Goal: Task Accomplishment & Management: Manage account settings

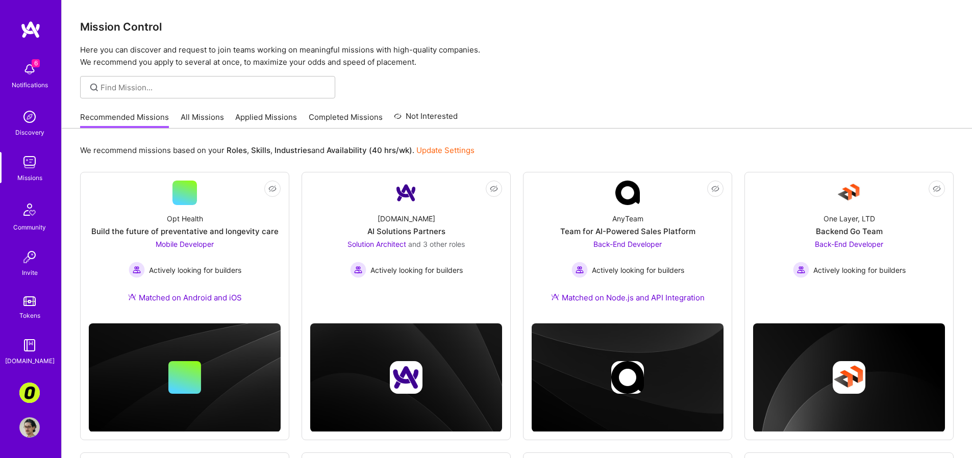
click at [275, 117] on link "Applied Missions" at bounding box center [266, 120] width 62 height 17
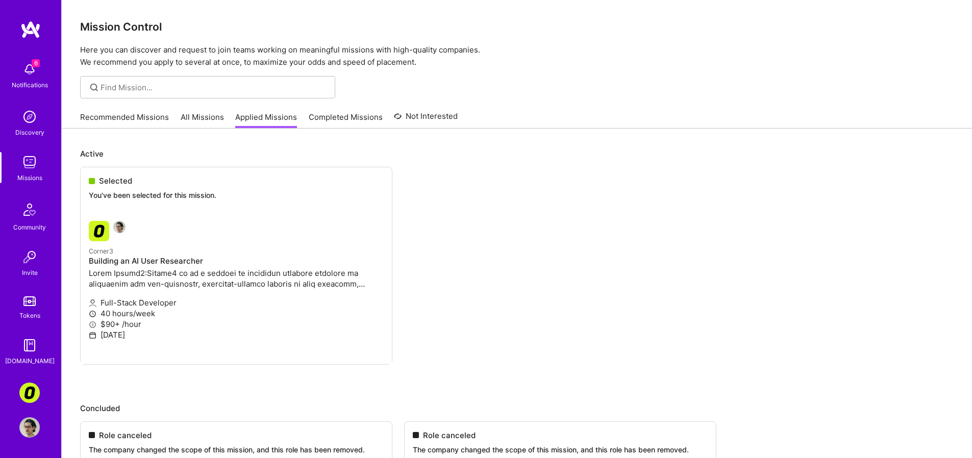
click at [186, 118] on link "All Missions" at bounding box center [202, 120] width 43 height 17
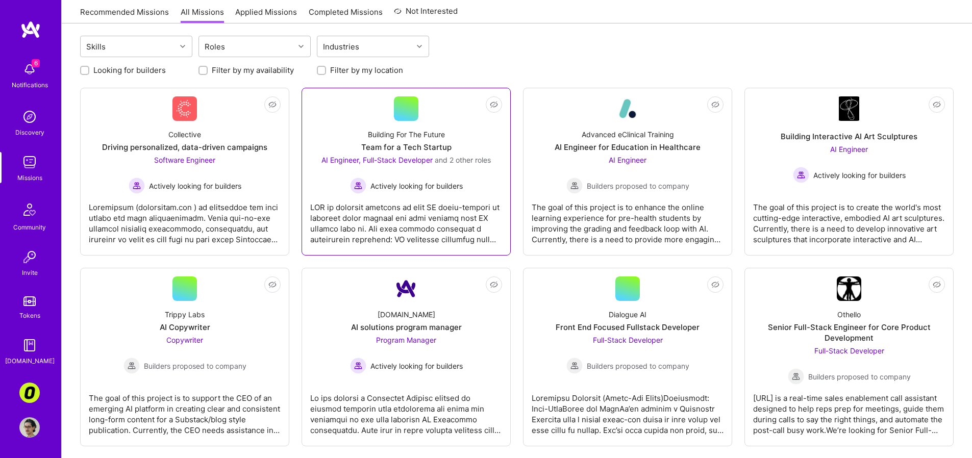
scroll to position [150, 0]
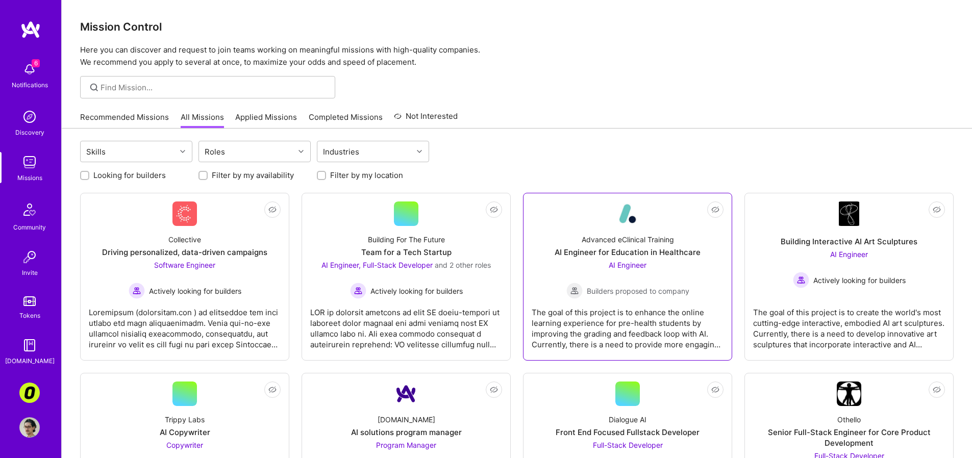
scroll to position [74, 0]
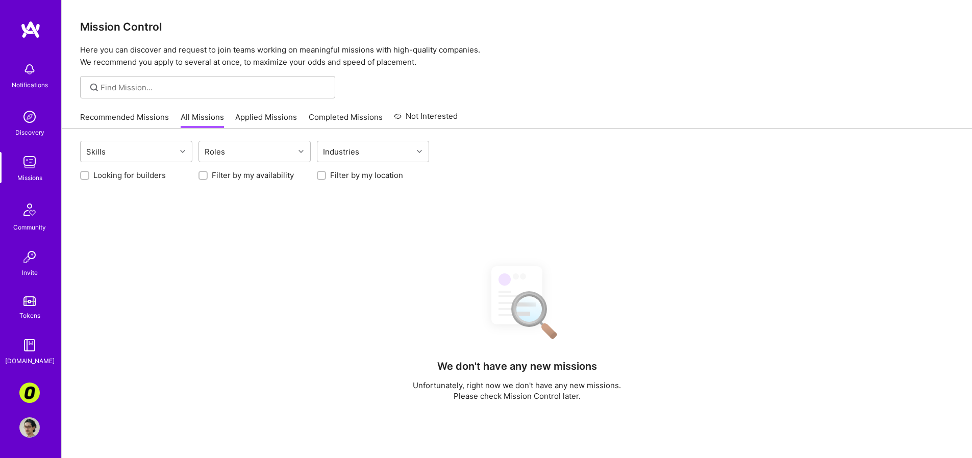
scroll to position [74, 0]
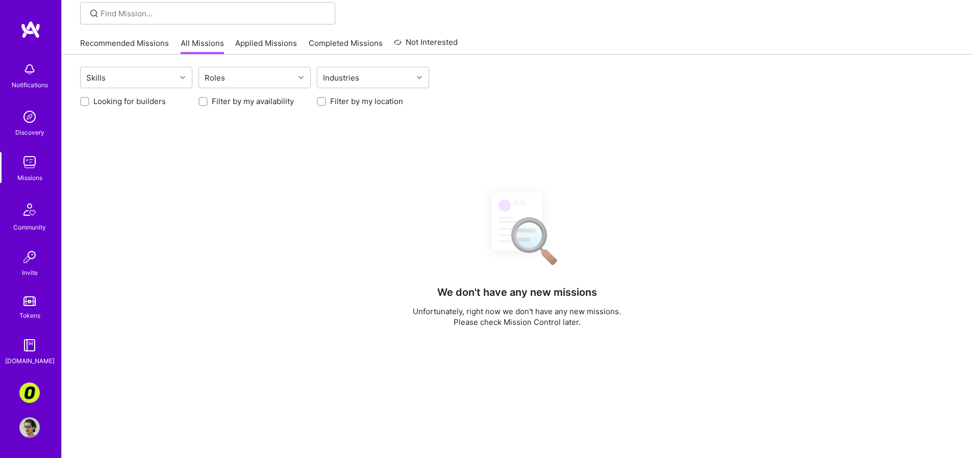
click at [116, 39] on link "Recommended Missions" at bounding box center [124, 46] width 89 height 17
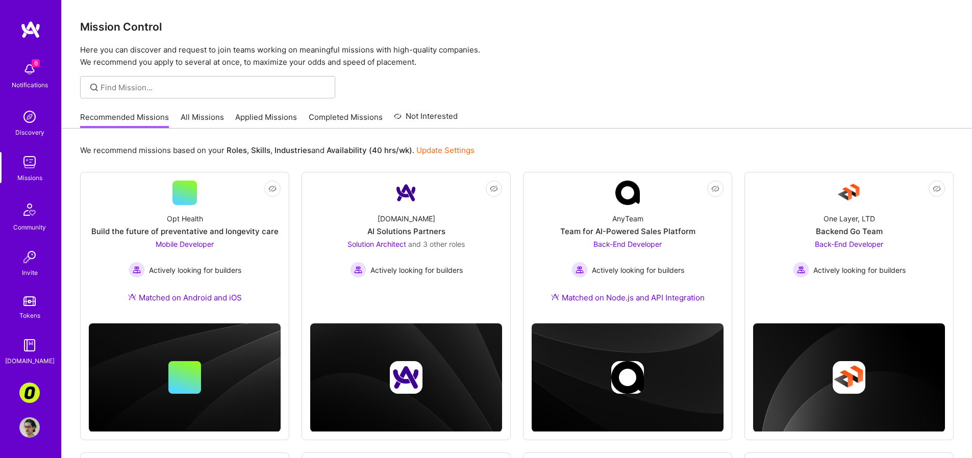
click at [33, 68] on img at bounding box center [29, 69] width 20 height 20
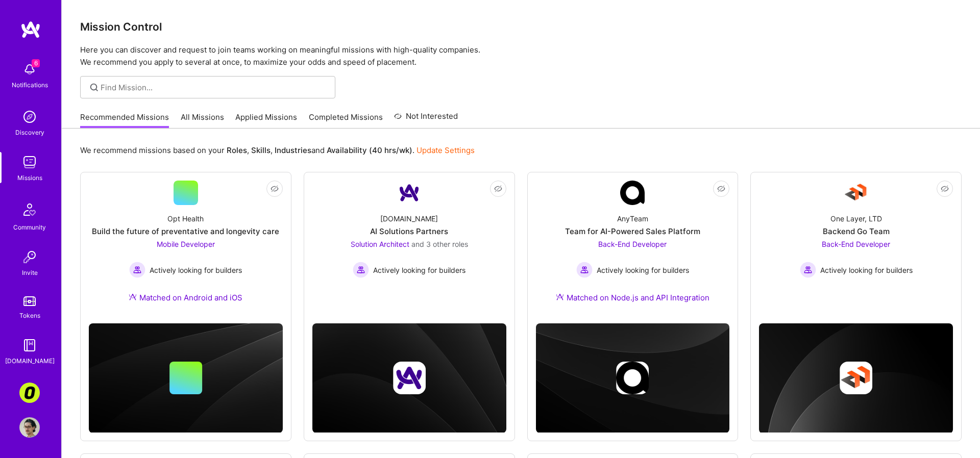
click at [617, 44] on div "6 6 Notifications Discovery Missions Community Invite Tokens A.Guide Corner3: B…" at bounding box center [490, 371] width 980 height 742
